Goal: Communication & Community: Answer question/provide support

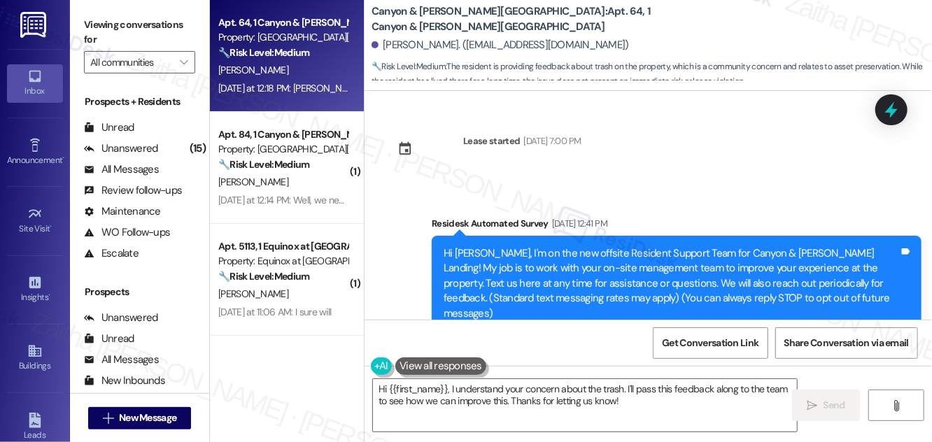
scroll to position [185, 0]
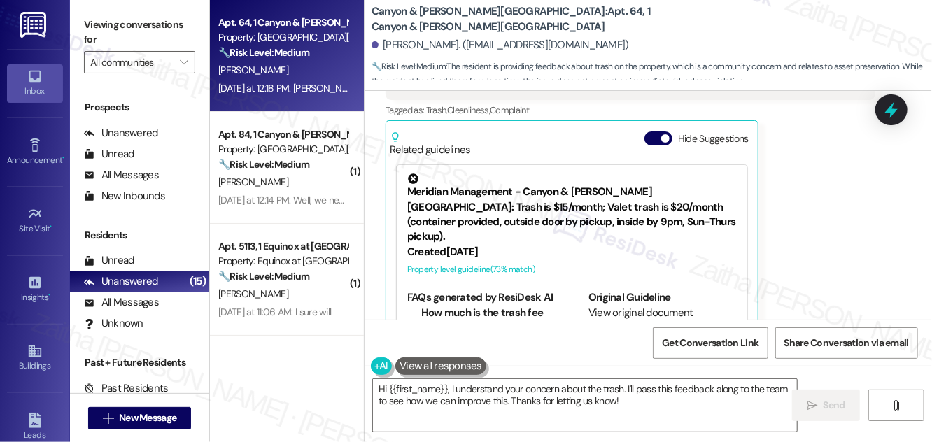
click at [652, 132] on button "Hide Suggestions" at bounding box center [658, 139] width 28 height 14
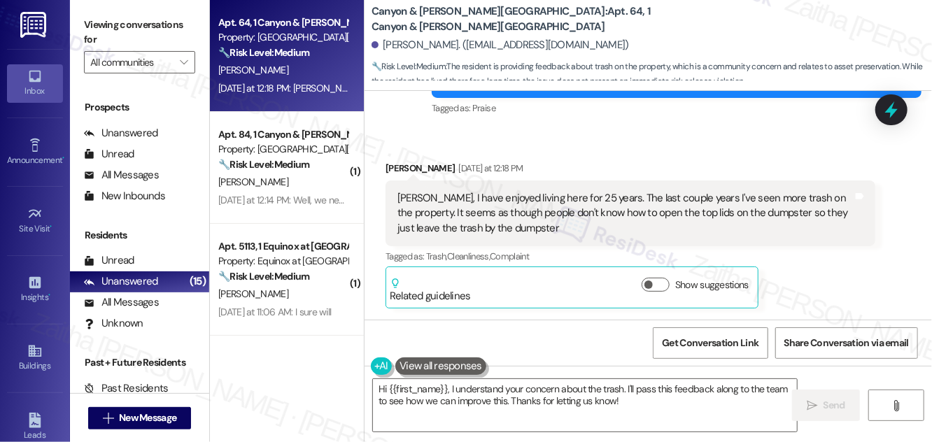
scroll to position [1709, 0]
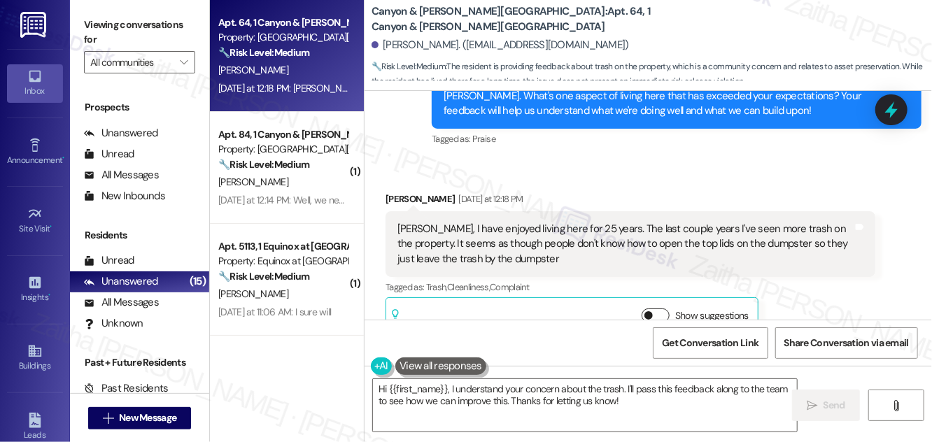
click at [664, 309] on button "Show suggestions" at bounding box center [656, 316] width 28 height 14
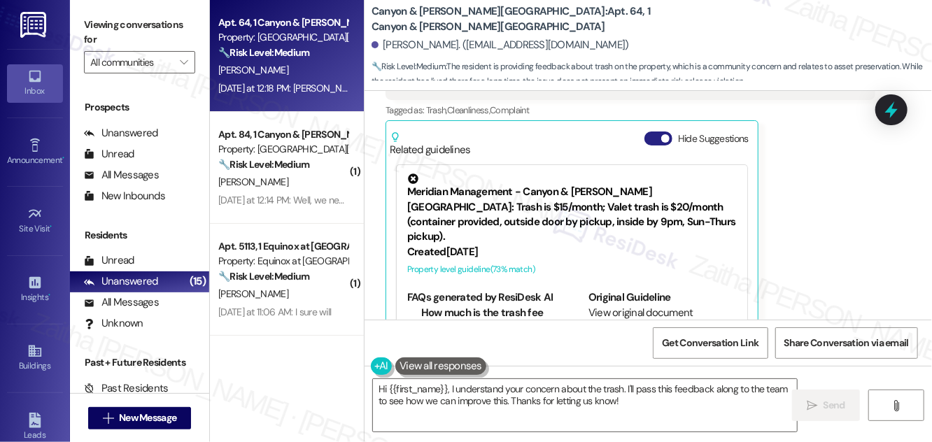
click at [653, 132] on button "Hide Suggestions" at bounding box center [658, 139] width 28 height 14
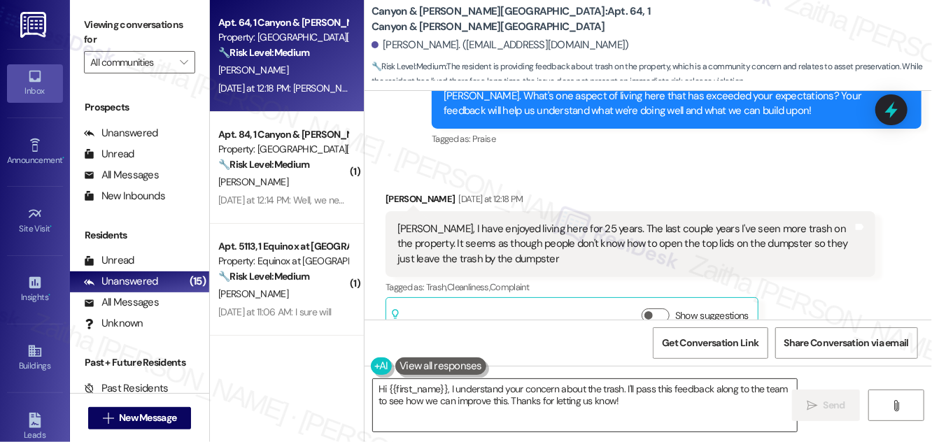
click at [449, 390] on textarea "Hi {{first_name}}, I understand your concern about the trash. I'll pass this fe…" at bounding box center [585, 405] width 424 height 52
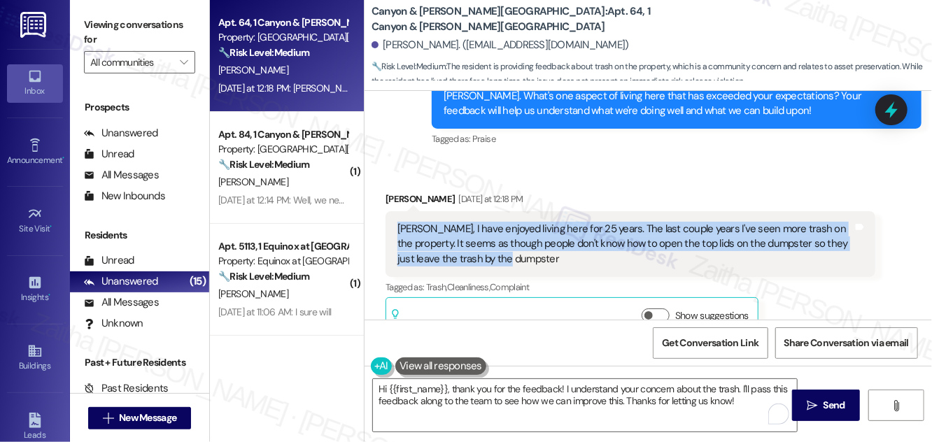
drag, startPoint x: 393, startPoint y: 196, endPoint x: 526, endPoint y: 231, distance: 137.4
click at [526, 231] on div "[PERSON_NAME], I have enjoyed living here for 25 years. The last couple years I…" at bounding box center [630, 244] width 490 height 66
copy div "[PERSON_NAME], I have enjoyed living here for 25 years. The last couple years I…"
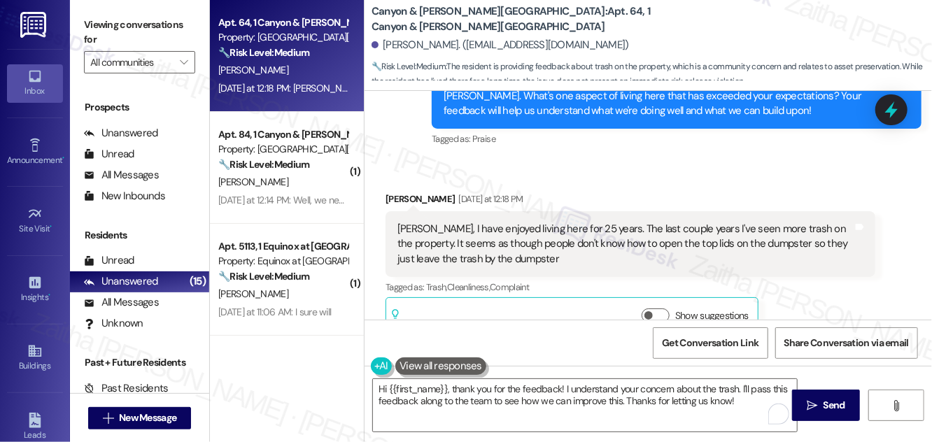
click at [605, 181] on div "Received via SMS [PERSON_NAME] [DATE] at 12:18 PM [PERSON_NAME], I have enjoyed…" at bounding box center [630, 265] width 511 height 169
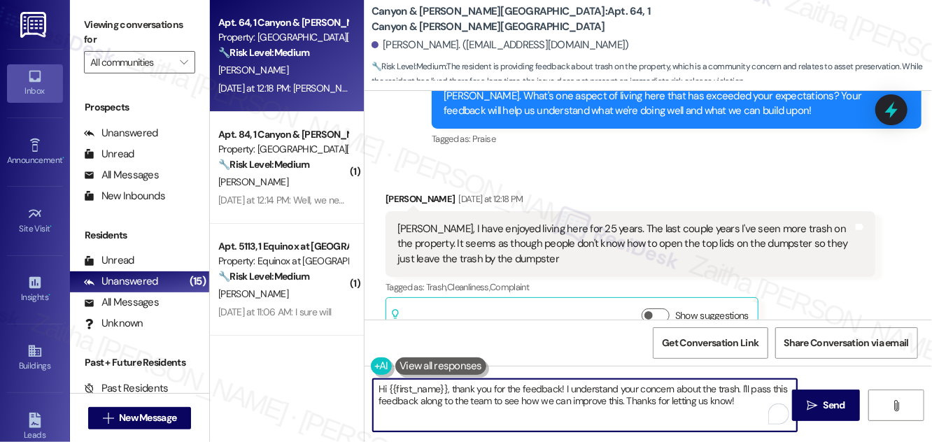
drag, startPoint x: 448, startPoint y: 383, endPoint x: 459, endPoint y: 385, distance: 11.5
click at [459, 385] on textarea "Hi {{first_name}}, thank you for the feedback! I understand your concern about …" at bounding box center [585, 405] width 424 height 52
click at [455, 388] on textarea "Hi {{first_name}}, thank you for the feedback! I understand your concern about …" at bounding box center [585, 405] width 424 height 52
click at [450, 387] on textarea "Hi {{first_name}}, thank you for the feedback! I understand your concern about …" at bounding box center [585, 405] width 424 height 52
drag, startPoint x: 453, startPoint y: 389, endPoint x: 750, endPoint y: 407, distance: 297.9
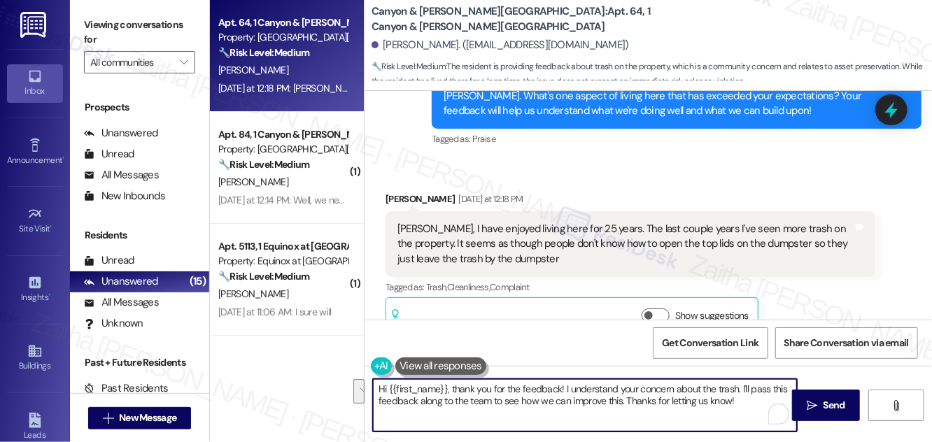
click at [749, 406] on textarea "Hi {{first_name}}, thank you for the feedback! I understand your concern about …" at bounding box center [585, 405] width 424 height 52
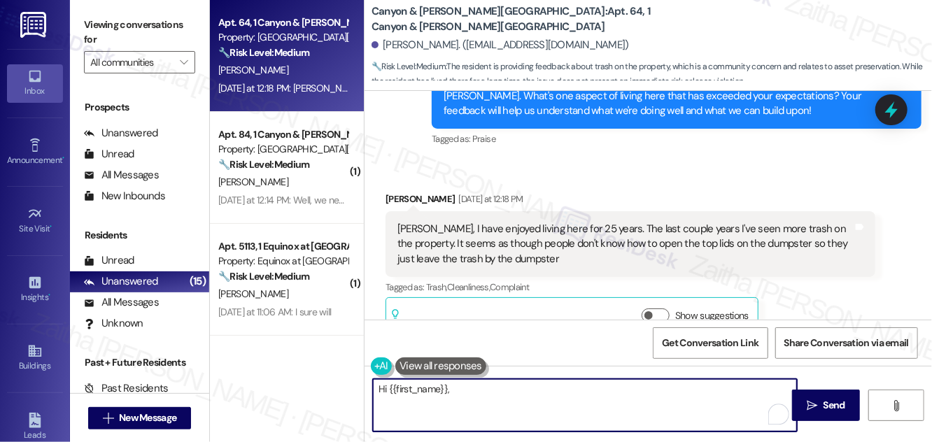
paste textarea "thank you for being part of the community for 25 years — we really appreciate i…"
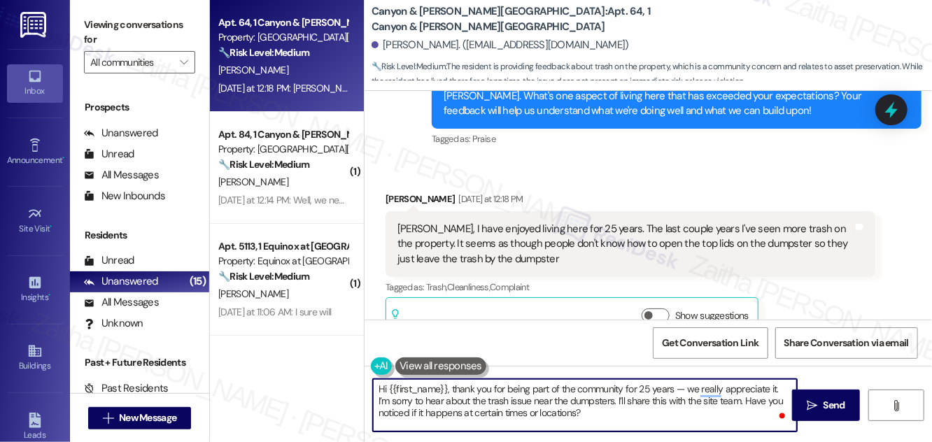
click at [686, 385] on textarea "Hi {{first_name}}, thank you for being part of the community for 25 years — we …" at bounding box center [585, 405] width 424 height 52
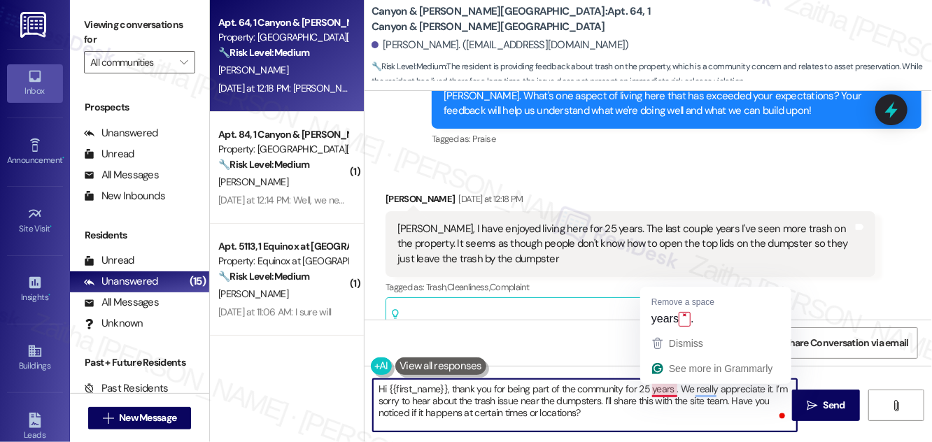
click at [672, 389] on textarea "Hi {{first_name}}, thank you for being part of the community for 25 years . We …" at bounding box center [585, 405] width 424 height 52
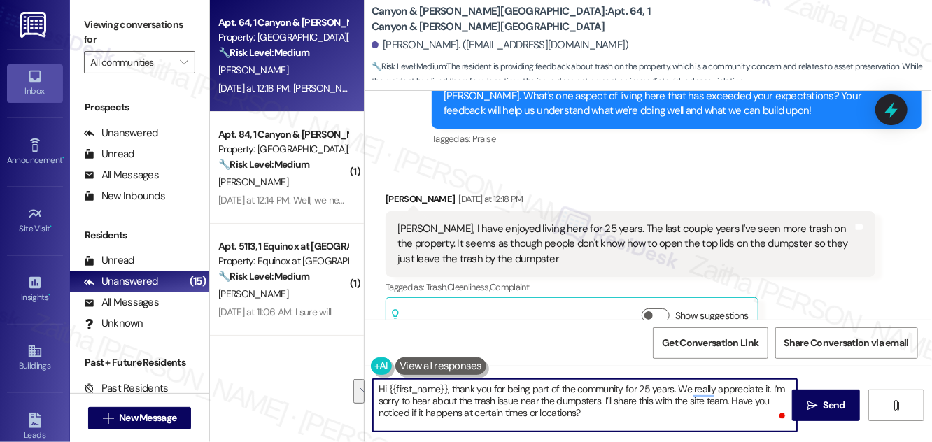
drag, startPoint x: 731, startPoint y: 397, endPoint x: 735, endPoint y: 413, distance: 16.6
click at [735, 413] on textarea "Hi {{first_name}}, thank you for being part of the community for 25 years. We r…" at bounding box center [585, 405] width 424 height 52
click at [700, 399] on textarea "Hi {{first_name}}, thank you for being part of the community for 25 years. We r…" at bounding box center [585, 405] width 424 height 52
click at [564, 416] on textarea "Hi {{first_name}}, thank you for being part of the community for 25 years. We r…" at bounding box center [585, 405] width 424 height 52
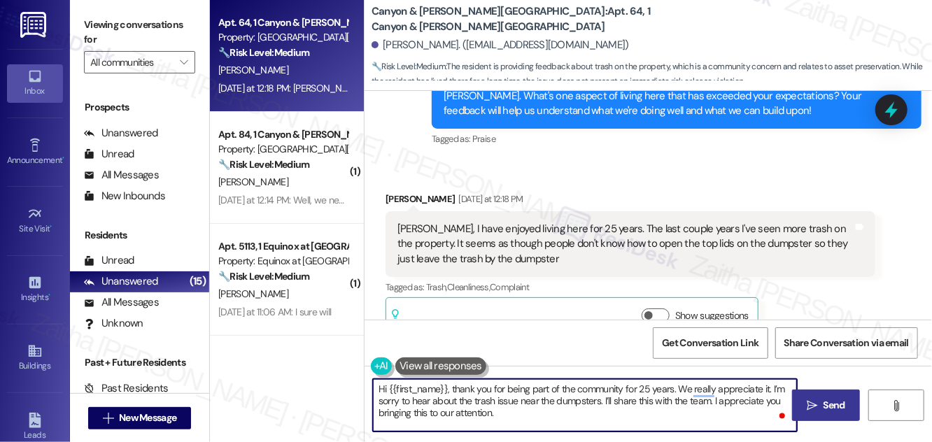
type textarea "Hi {{first_name}}, thank you for being part of the community for 25 years. We r…"
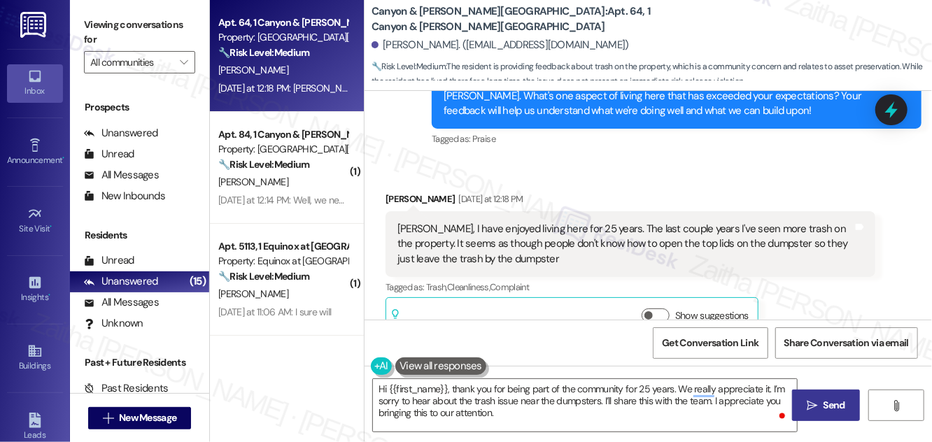
click at [827, 409] on span "Send" at bounding box center [834, 405] width 22 height 15
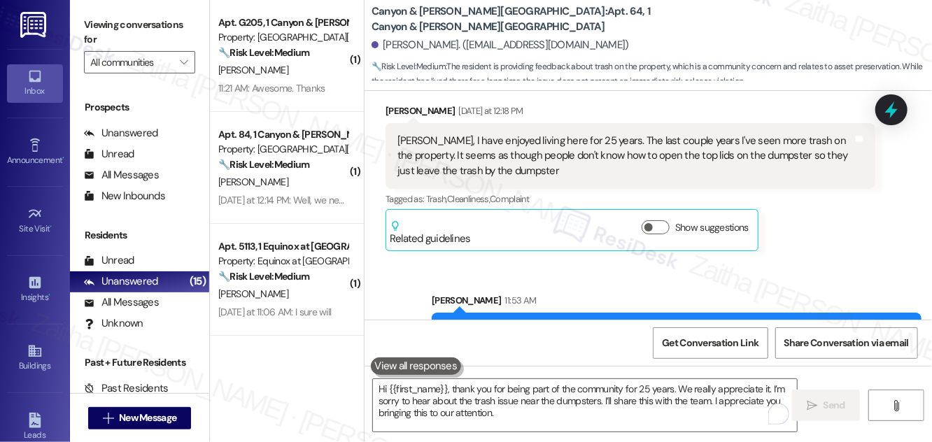
scroll to position [1837, 0]
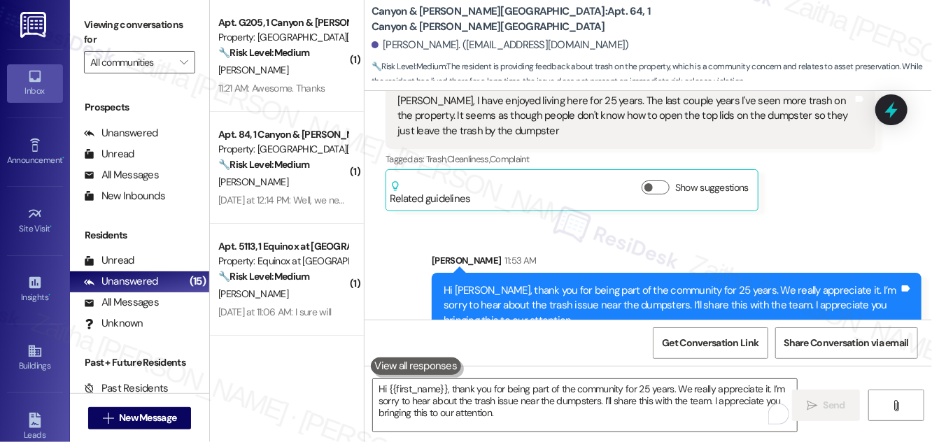
click at [890, 111] on icon at bounding box center [891, 109] width 13 height 17
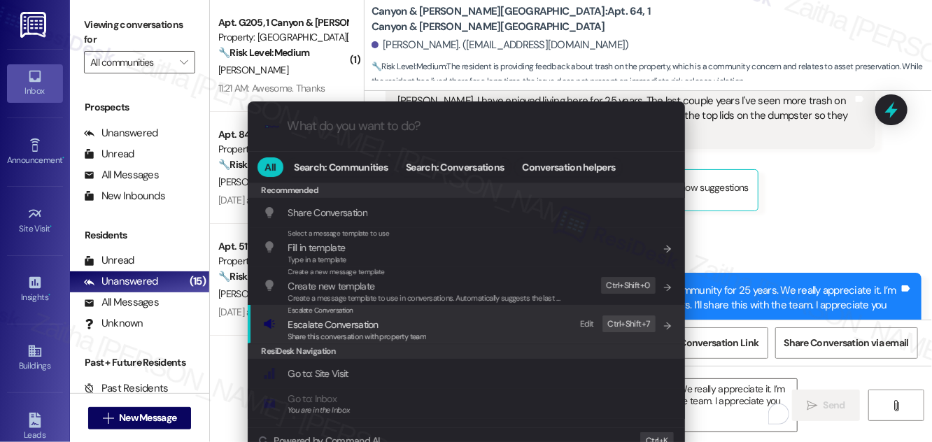
click at [323, 322] on span "Escalate Conversation" at bounding box center [333, 324] width 90 height 13
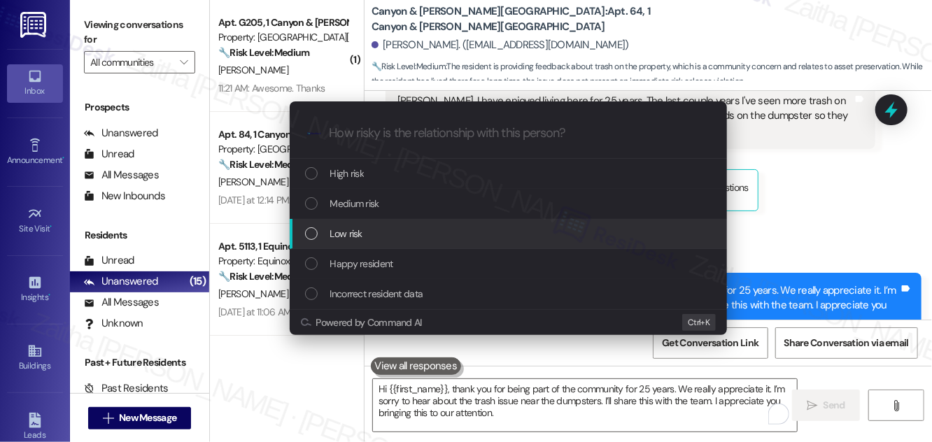
click at [354, 236] on span "Low risk" at bounding box center [346, 233] width 32 height 15
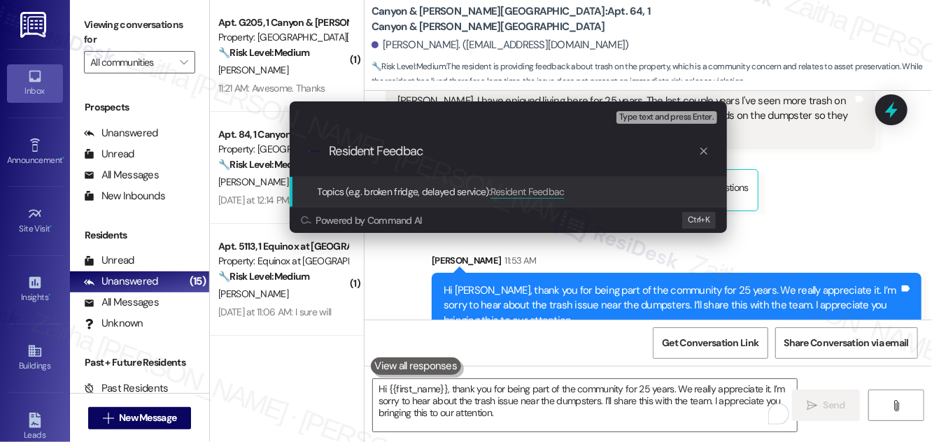
type input "Resident Feedback"
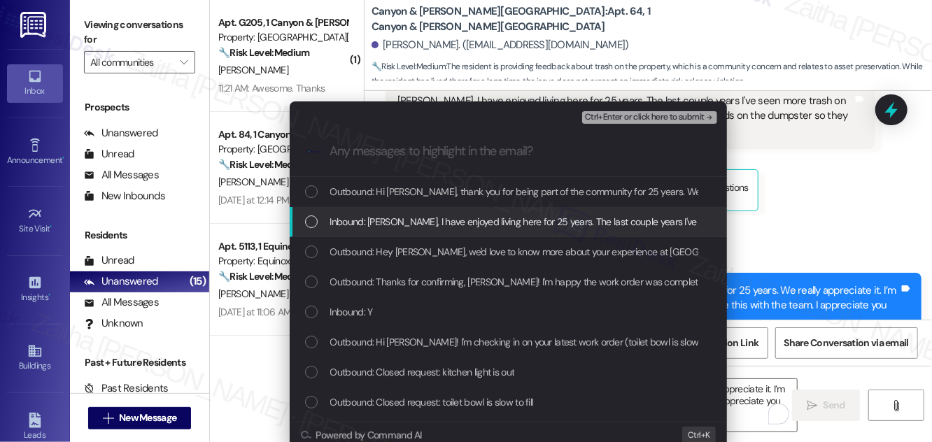
click at [357, 227] on span "Inbound: [PERSON_NAME], I have enjoyed living here for 25 years. The last coupl…" at bounding box center [835, 221] width 1011 height 15
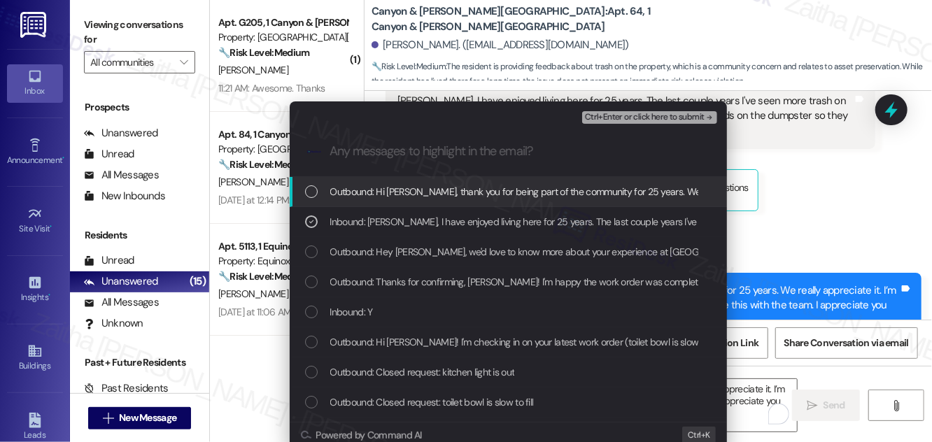
click at [625, 114] on span "Ctrl+Enter or click here to submit" at bounding box center [645, 118] width 120 height 10
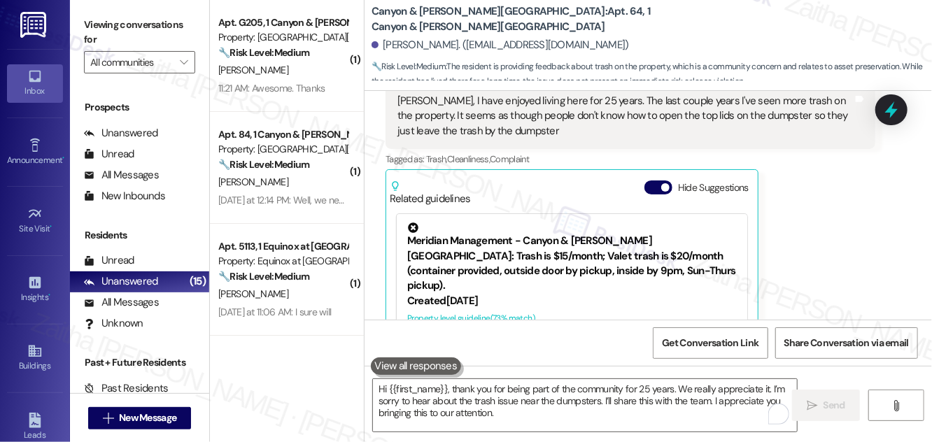
scroll to position [1886, 0]
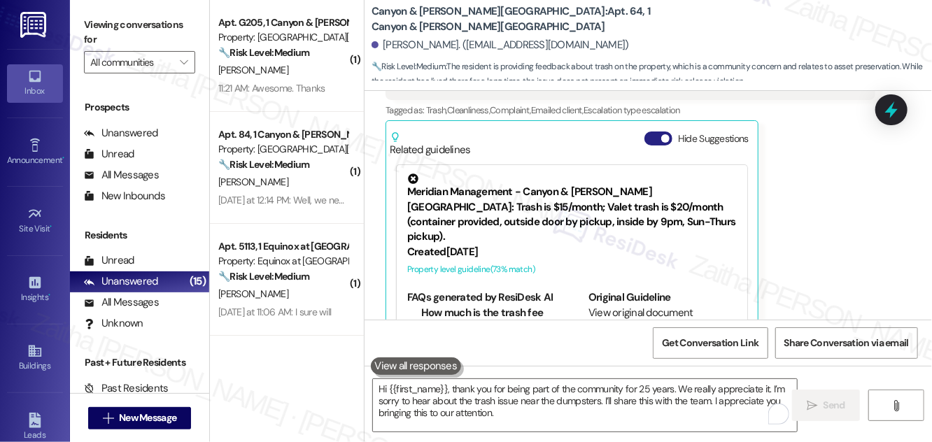
click at [652, 132] on button "Hide Suggestions" at bounding box center [658, 139] width 28 height 14
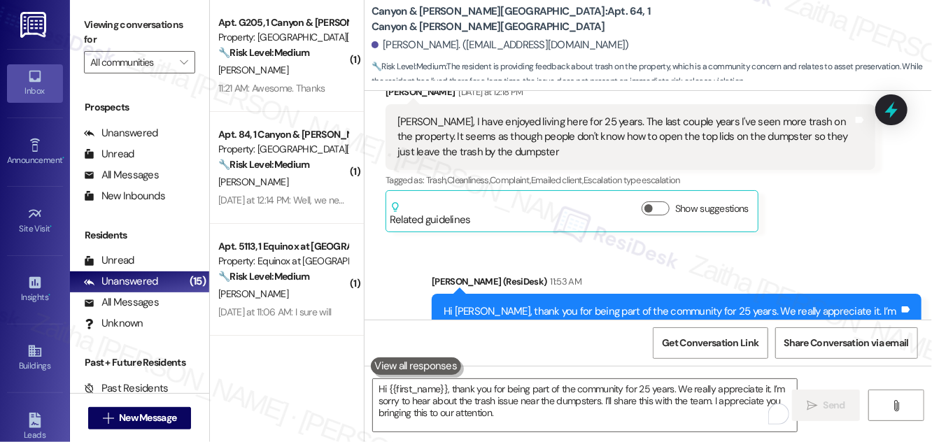
scroll to position [1794, 0]
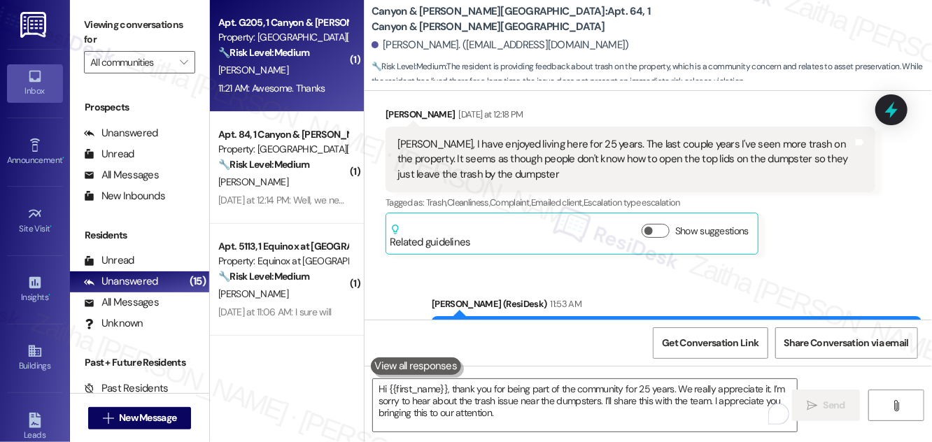
click at [292, 83] on div "11:21 AM: Awesome. Thanks 11:21 AM: Awesome. Thanks" at bounding box center [271, 88] width 107 height 13
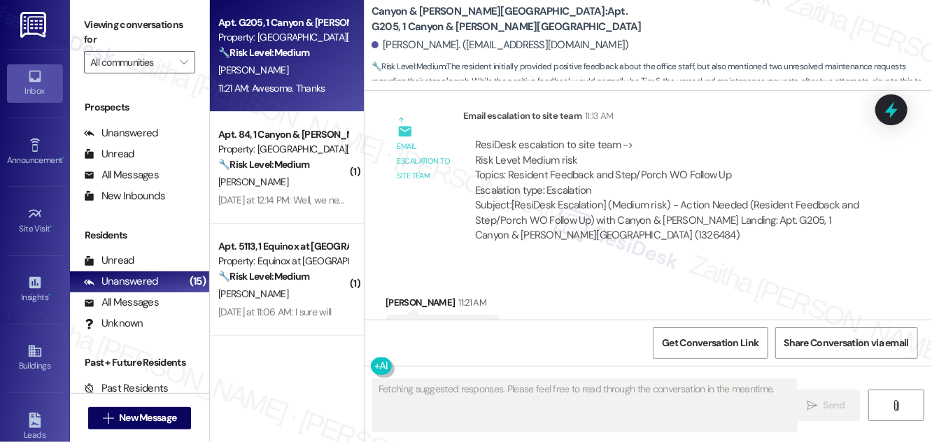
scroll to position [3669, 0]
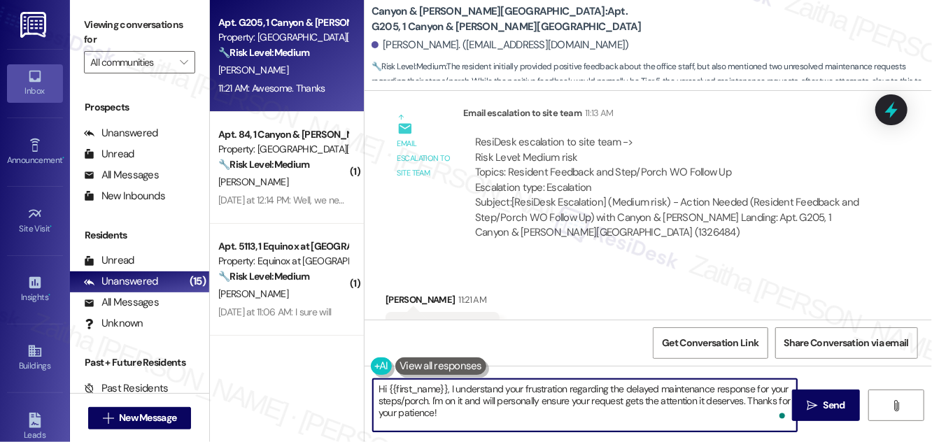
drag, startPoint x: 448, startPoint y: 395, endPoint x: 455, endPoint y: 420, distance: 26.1
click at [455, 420] on textarea "Hi {{first_name}}, I understand your frustration regarding the delayed maintena…" at bounding box center [585, 405] width 424 height 52
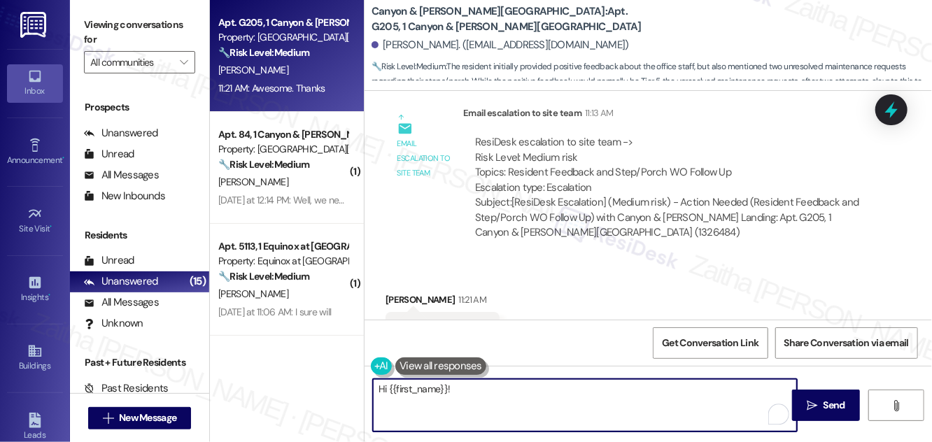
click at [382, 383] on textarea "Hi {{first_name}}!" at bounding box center [585, 405] width 424 height 52
type textarea "You're welcome, {{first_name}}!"
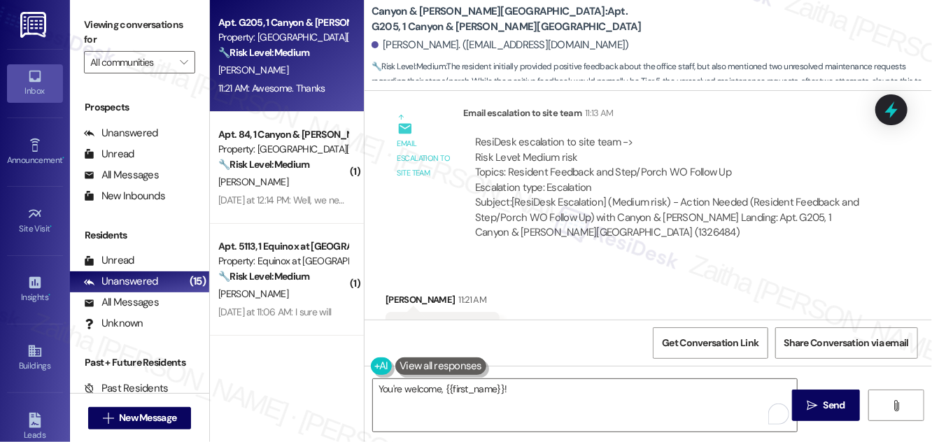
drag, startPoint x: 826, startPoint y: 404, endPoint x: 795, endPoint y: 376, distance: 42.1
click at [826, 404] on span "Send" at bounding box center [834, 405] width 22 height 15
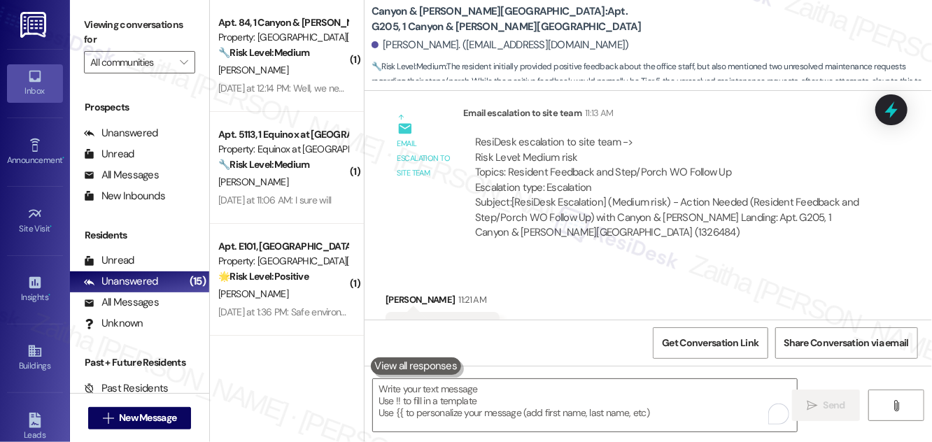
click at [311, 187] on div "[PERSON_NAME]" at bounding box center [283, 181] width 132 height 17
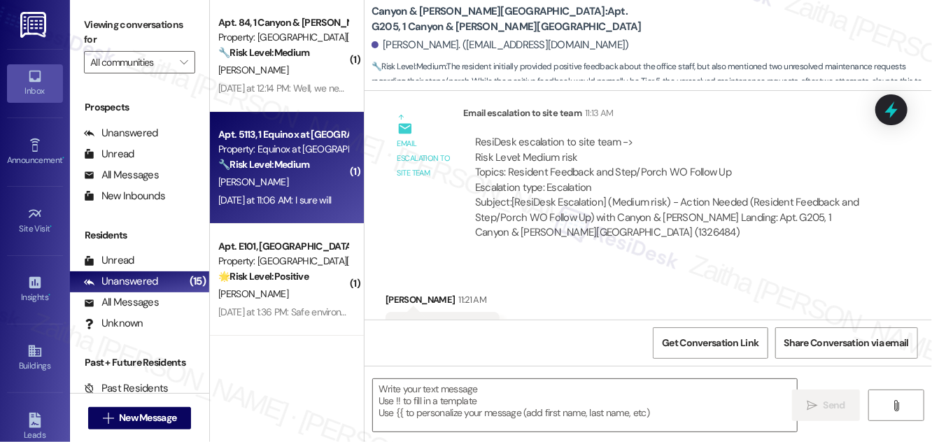
type textarea "Fetching suggested responses. Please feel free to read through the conversation…"
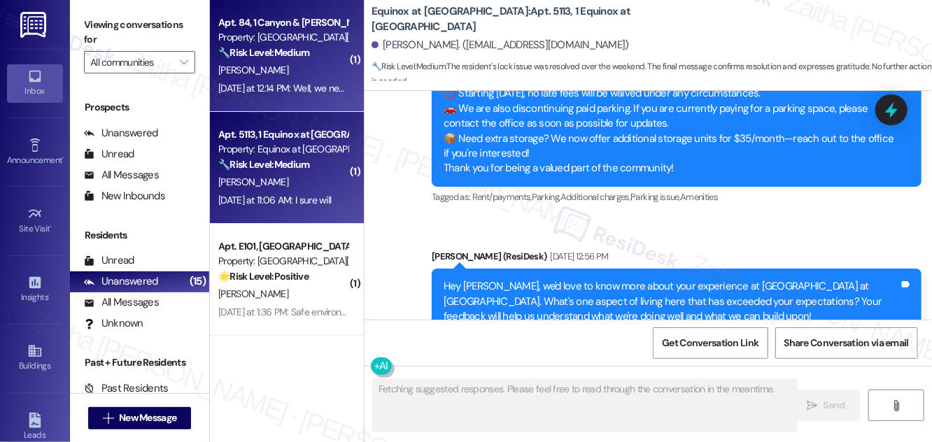
scroll to position [5632, 0]
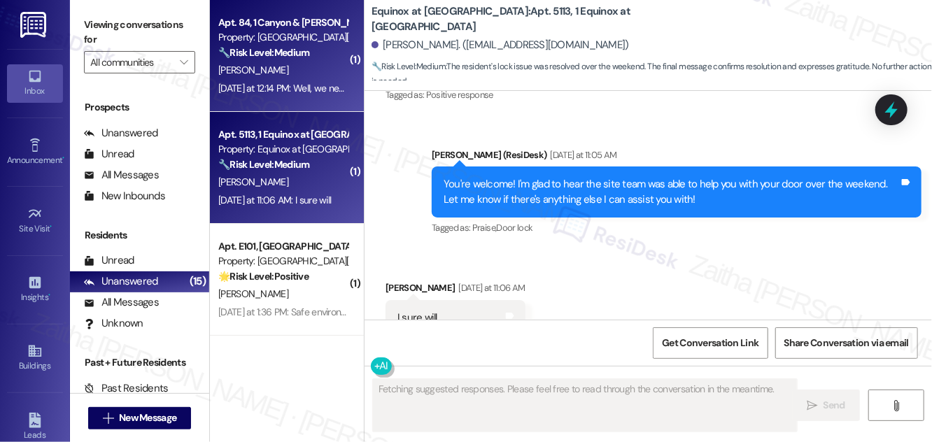
click at [299, 72] on div "[PERSON_NAME]" at bounding box center [283, 70] width 132 height 17
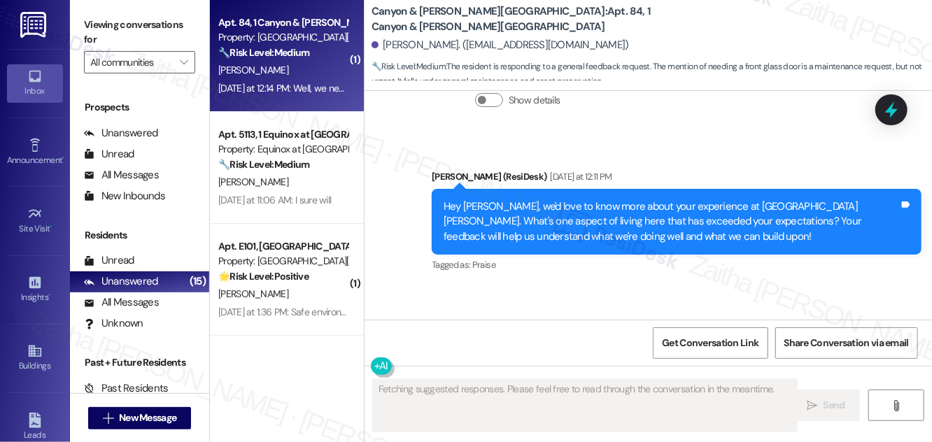
scroll to position [1136, 0]
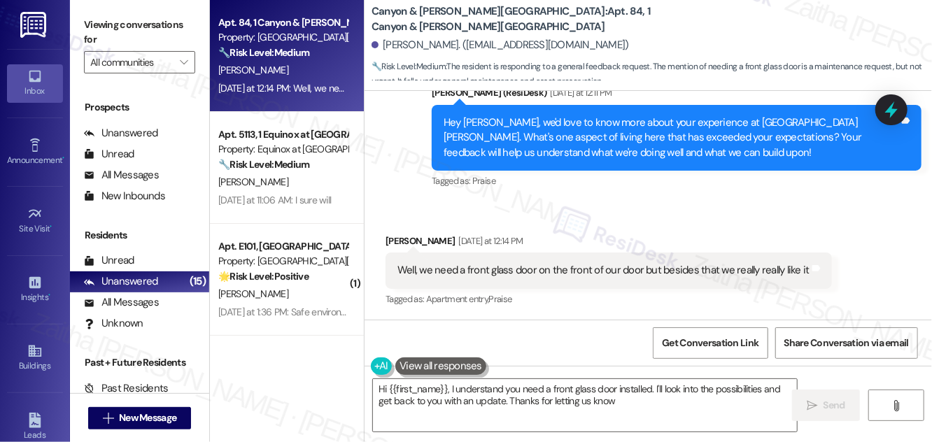
type textarea "Hi {{first_name}}, I understand you need a front glass door installed. I'll loo…"
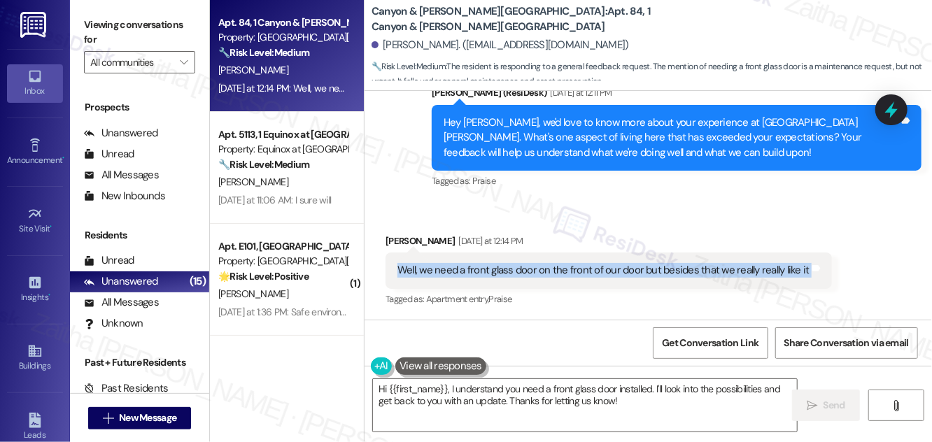
drag, startPoint x: 392, startPoint y: 268, endPoint x: 803, endPoint y: 283, distance: 411.6
click at [803, 283] on div "Well, we need a front glass door on the front of our door but besides that we r…" at bounding box center [608, 271] width 446 height 36
copy div "Well, we need a front glass door on the front of our door but besides that we r…"
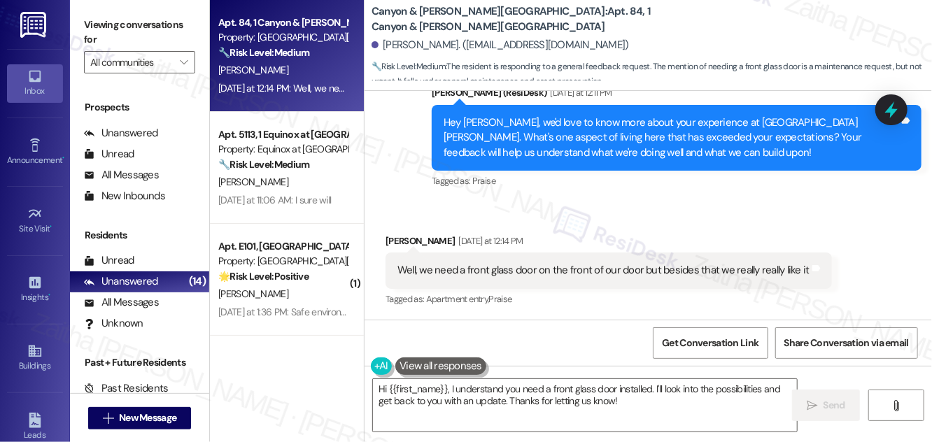
click at [800, 223] on div "Received via SMS [PERSON_NAME] [DATE] at 12:14 PM Well, we need a front glass d…" at bounding box center [608, 271] width 467 height 97
click at [889, 106] on icon at bounding box center [891, 110] width 24 height 24
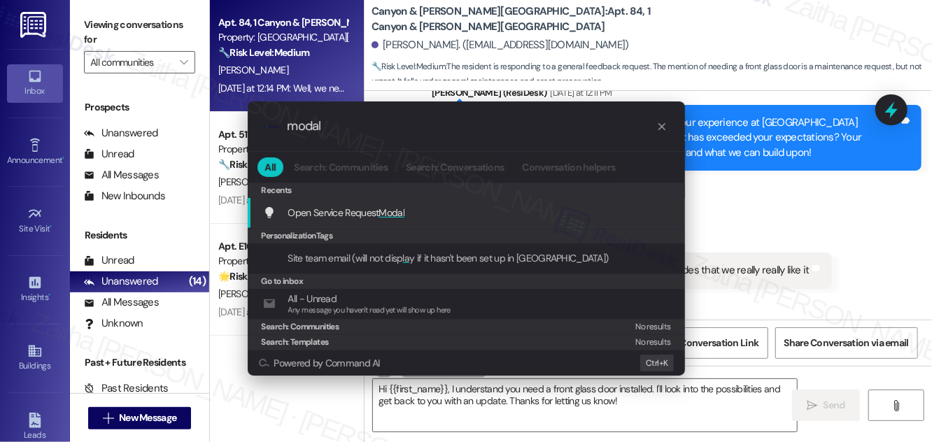
type input "modal"
click at [404, 212] on span "Modal" at bounding box center [392, 212] width 26 height 13
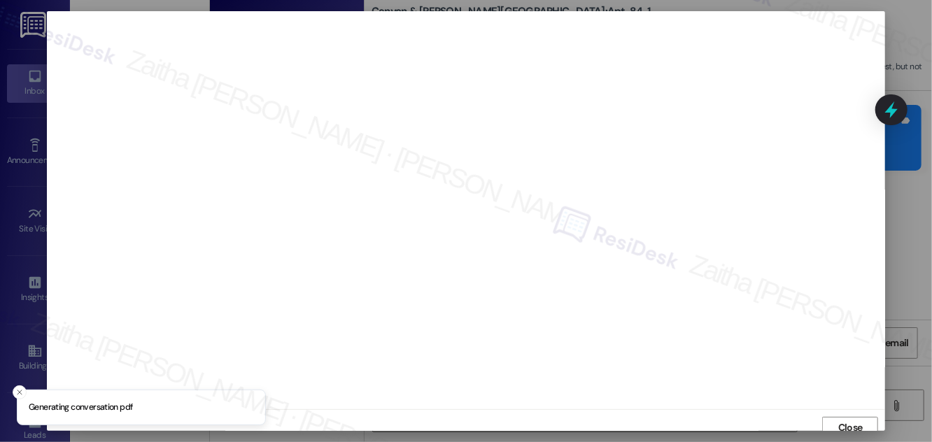
scroll to position [8, 0]
click at [839, 410] on span "Close" at bounding box center [850, 420] width 30 height 21
